Goal: Task Accomplishment & Management: Use online tool/utility

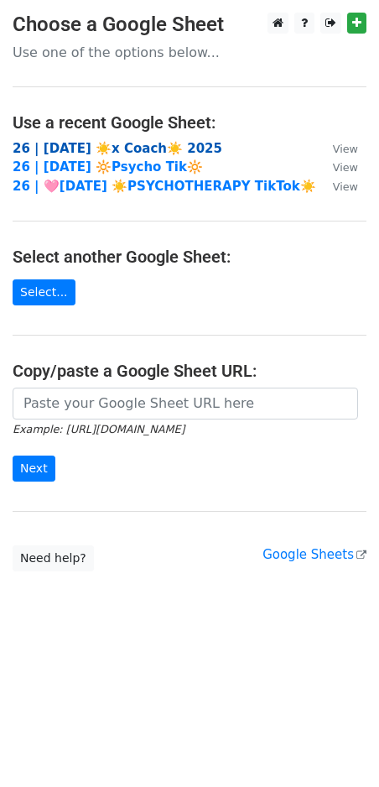
click at [94, 150] on strong "26 | [DATE] ☀️x Coach☀️ 2025" at bounding box center [118, 148] width 210 height 15
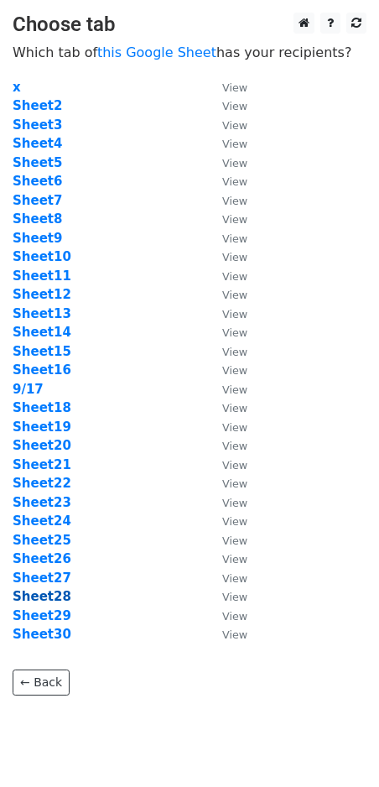
click at [57, 600] on strong "Sheet28" at bounding box center [42, 596] width 59 height 15
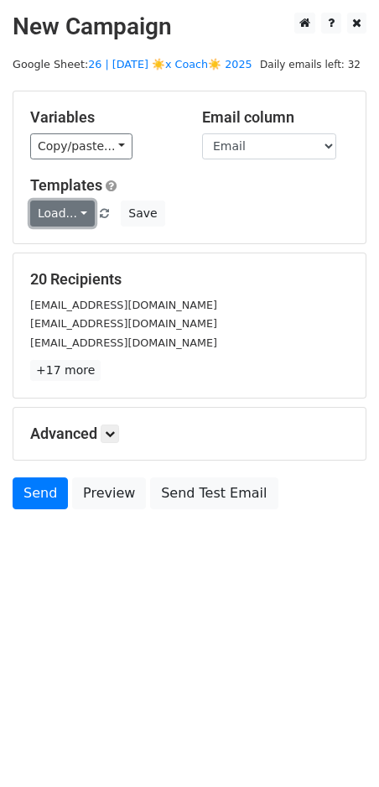
click at [52, 211] on link "Load..." at bounding box center [62, 214] width 65 height 26
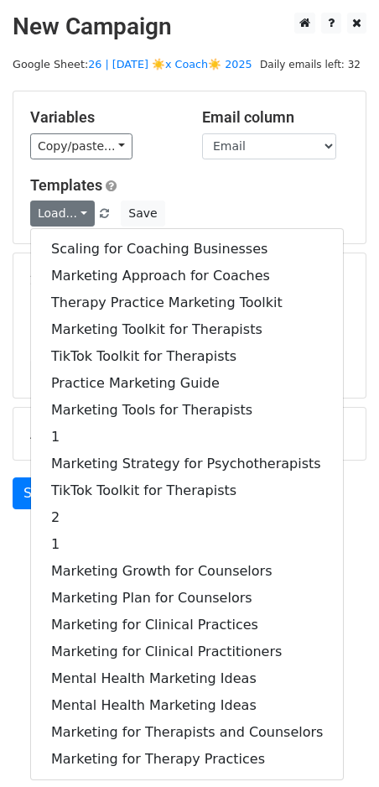
click at [72, 233] on div "Scaling for Coaching Businesses Marketing Approach for Coaches Therapy Practice…" at bounding box center [187, 504] width 314 height 552
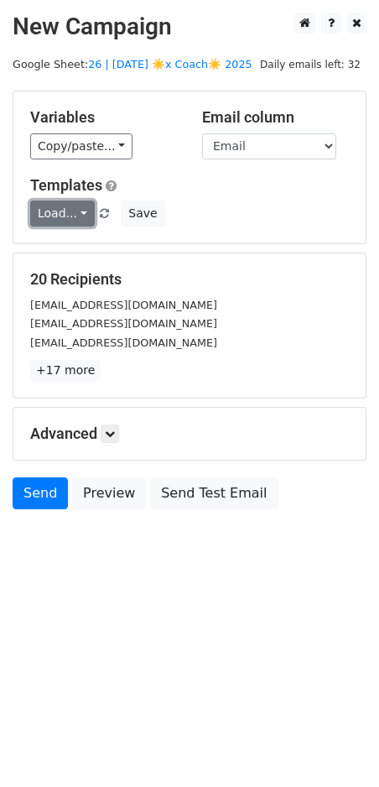
click at [65, 214] on link "Load..." at bounding box center [62, 214] width 65 height 26
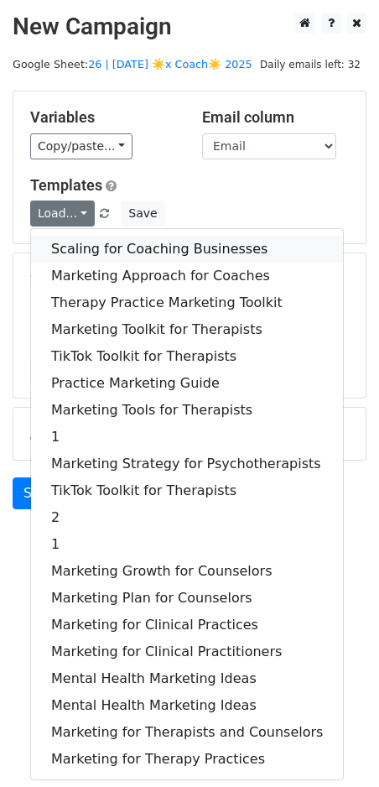
click at [65, 249] on link "Scaling for Coaching Businesses" at bounding box center [187, 249] width 312 height 27
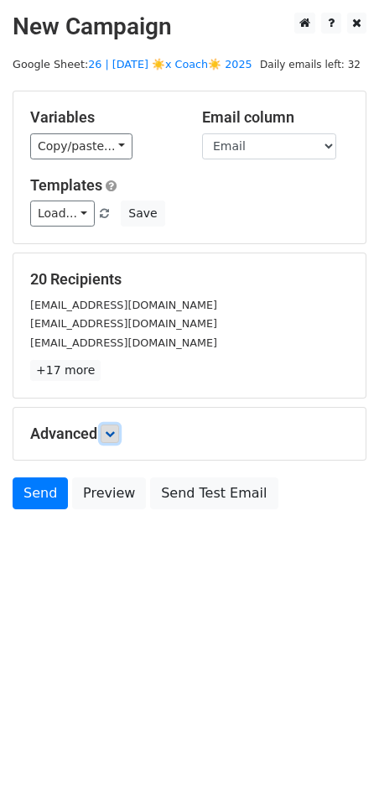
click at [112, 429] on icon at bounding box center [110, 434] width 10 height 10
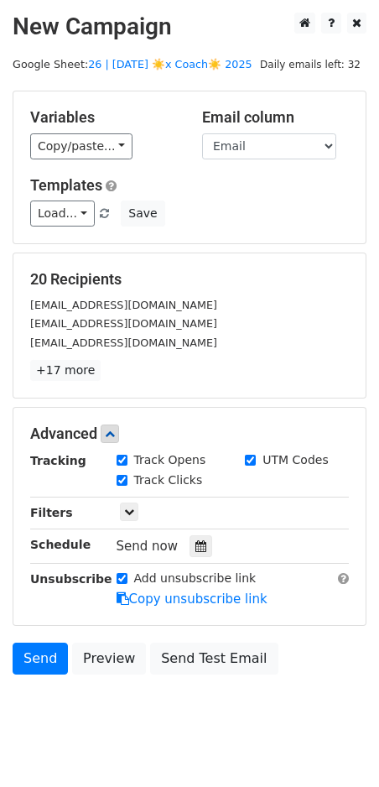
click at [180, 547] on div "Send now" at bounding box center [215, 547] width 197 height 23
click at [199, 547] on div at bounding box center [201, 547] width 23 height 22
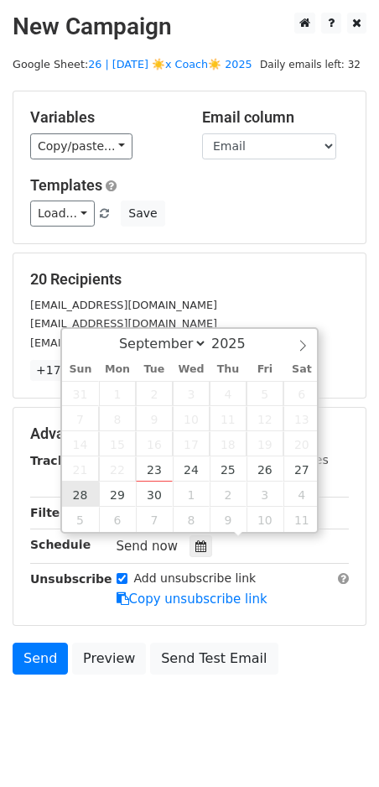
type input "2025-09-28 12:00"
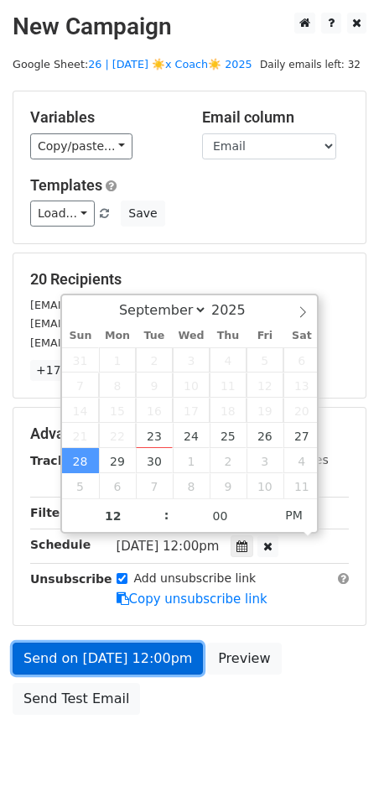
click at [91, 654] on link "Send on Sep 28 at 12:00pm" at bounding box center [108, 659] width 191 height 32
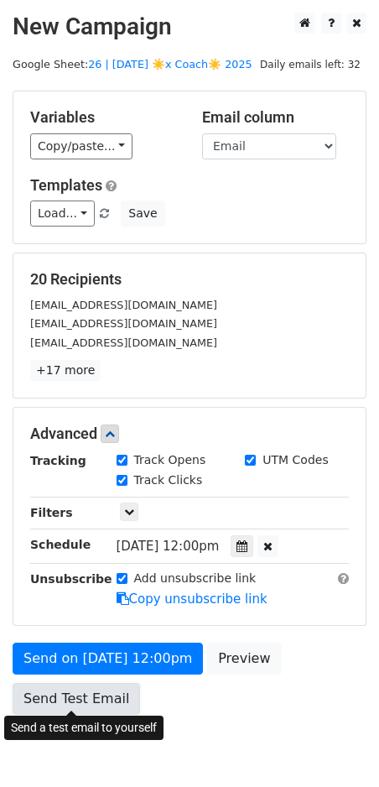
click at [101, 702] on link "Send Test Email" at bounding box center [77, 699] width 128 height 32
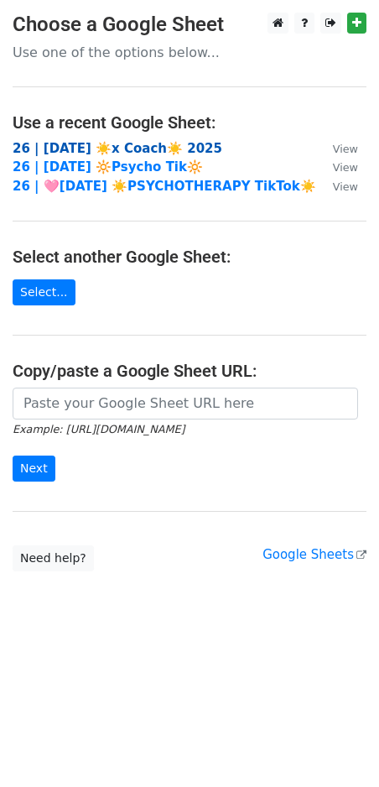
click at [102, 144] on strong "26 | [DATE] ☀️x Coach☀️ 2025" at bounding box center [118, 148] width 210 height 15
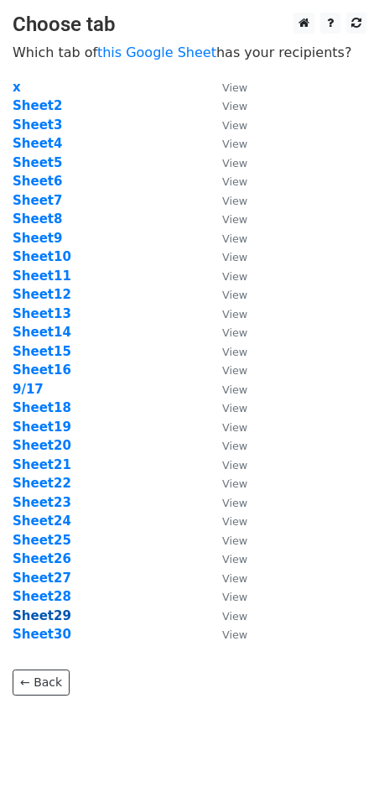
click at [59, 612] on strong "Sheet29" at bounding box center [42, 616] width 59 height 15
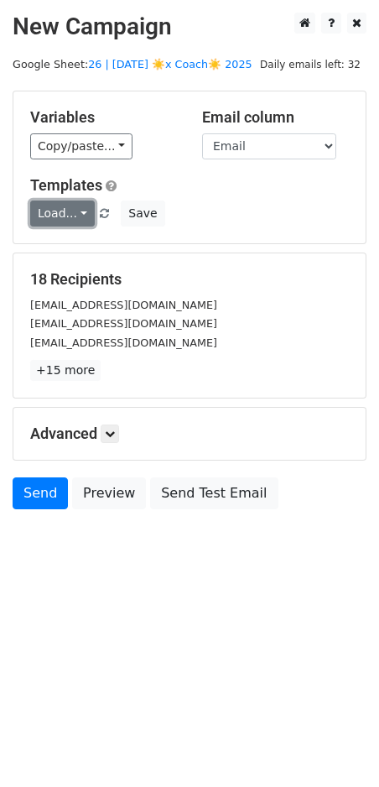
click at [61, 212] on link "Load..." at bounding box center [62, 214] width 65 height 26
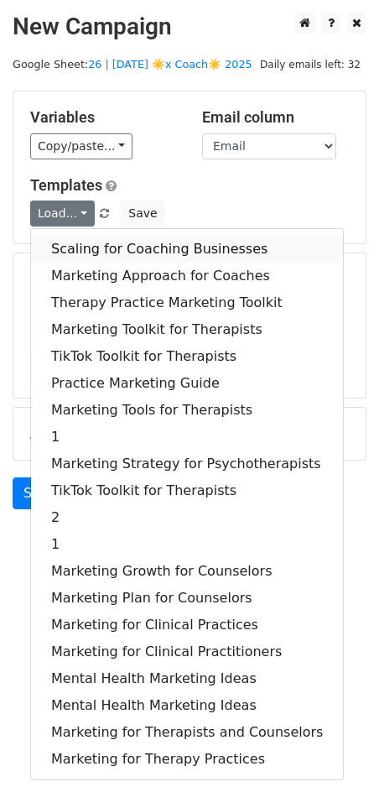
click at [123, 242] on link "Scaling for Coaching Businesses" at bounding box center [187, 249] width 312 height 27
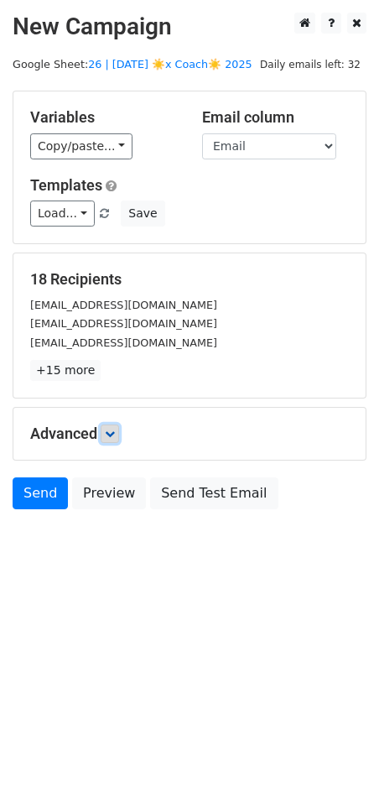
click at [112, 430] on icon at bounding box center [110, 434] width 10 height 10
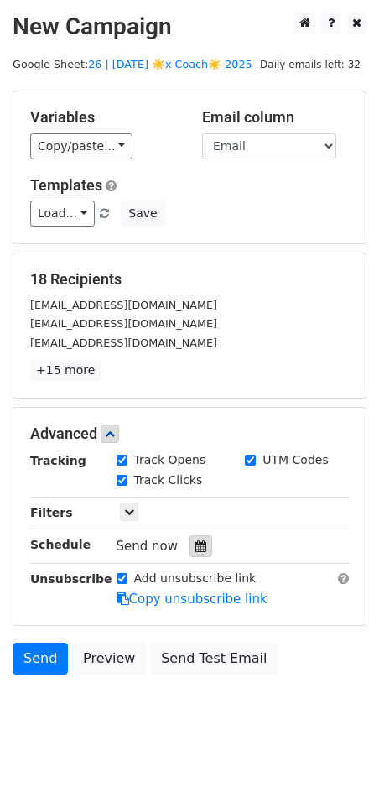
click at [196, 542] on icon at bounding box center [201, 547] width 11 height 12
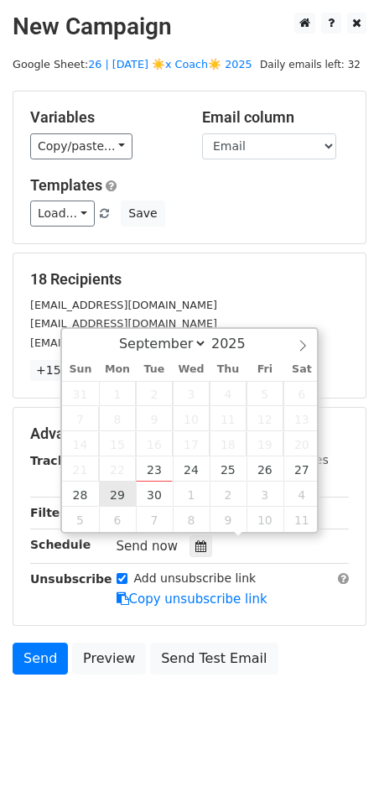
type input "2025-09-29 12:00"
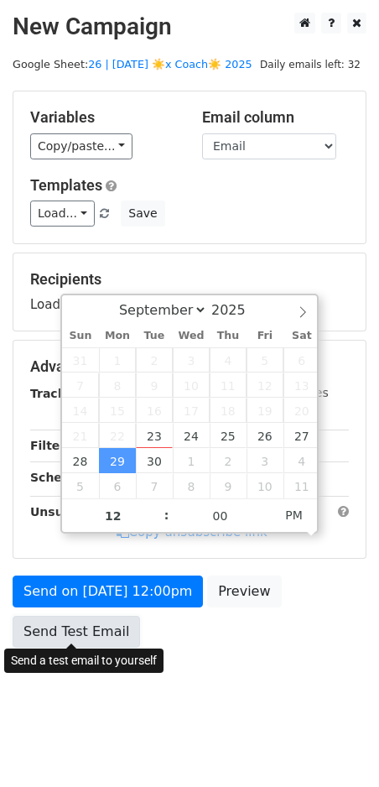
click at [94, 640] on link "Send Test Email" at bounding box center [77, 632] width 128 height 32
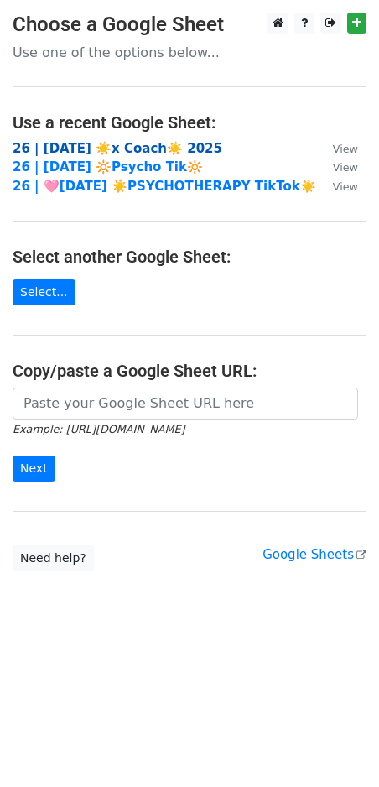
click at [157, 147] on strong "26 | [DATE] ☀️x Coach☀️ 2025" at bounding box center [118, 148] width 210 height 15
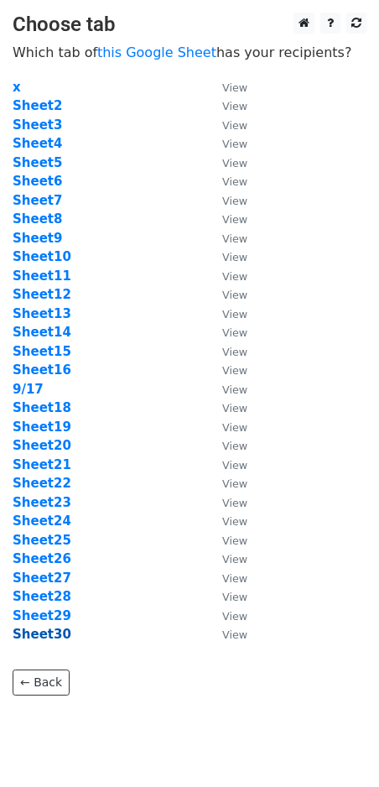
click at [50, 635] on strong "Sheet30" at bounding box center [42, 634] width 59 height 15
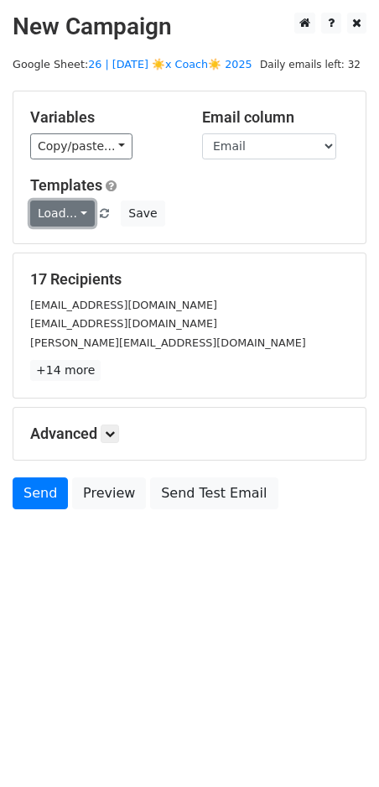
click at [69, 212] on link "Load..." at bounding box center [62, 214] width 65 height 26
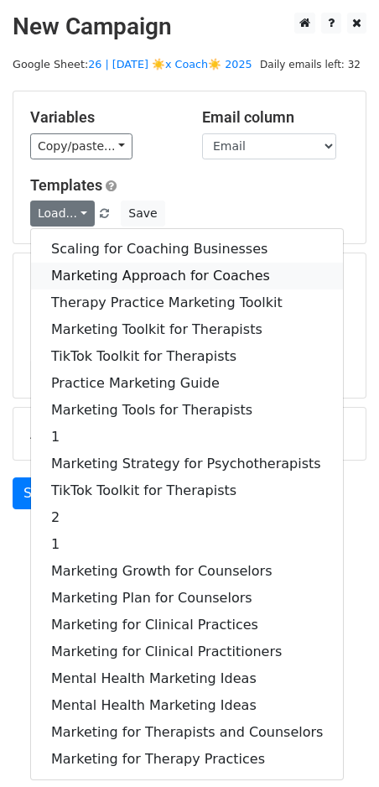
click at [141, 280] on link "Marketing Approach for Coaches" at bounding box center [187, 276] width 312 height 27
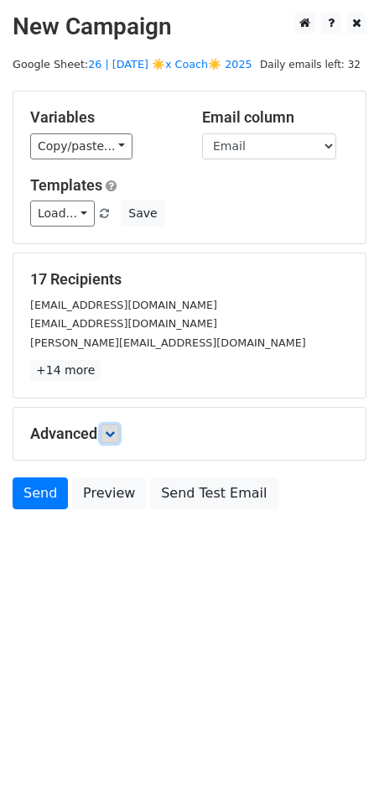
click at [111, 433] on icon at bounding box center [110, 434] width 10 height 10
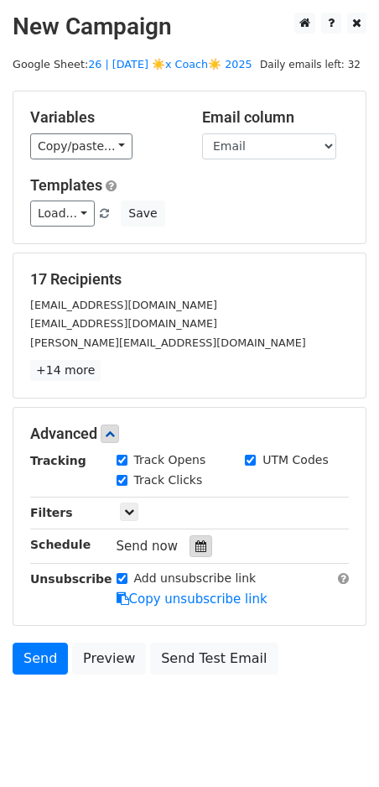
click at [200, 541] on div at bounding box center [201, 547] width 23 height 22
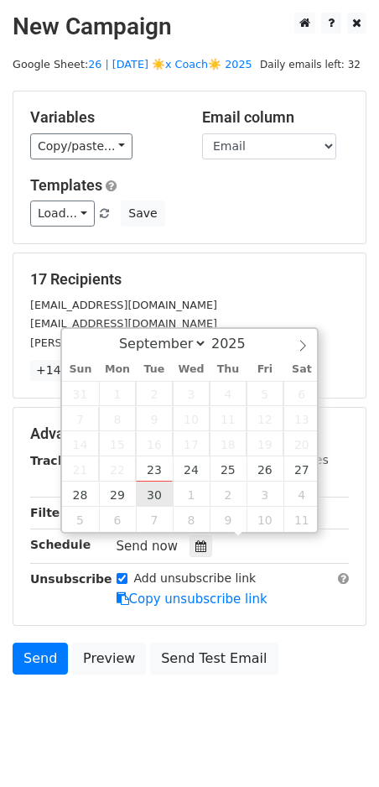
type input "2025-09-30 12:00"
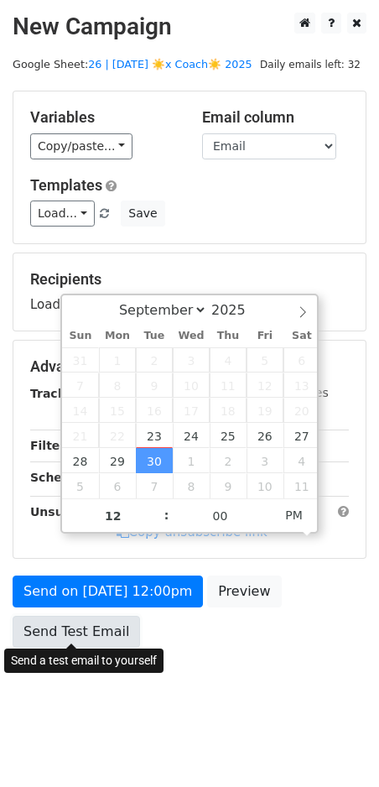
click at [105, 626] on link "Send Test Email" at bounding box center [77, 632] width 128 height 32
